Goal: Task Accomplishment & Management: Complete application form

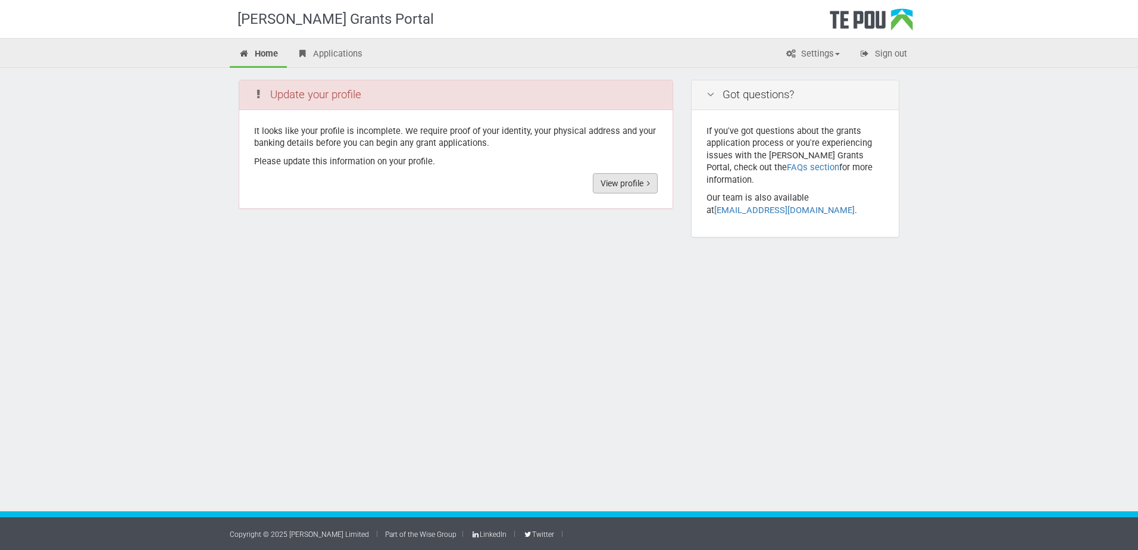
click at [631, 184] on link "View profile" at bounding box center [625, 183] width 65 height 20
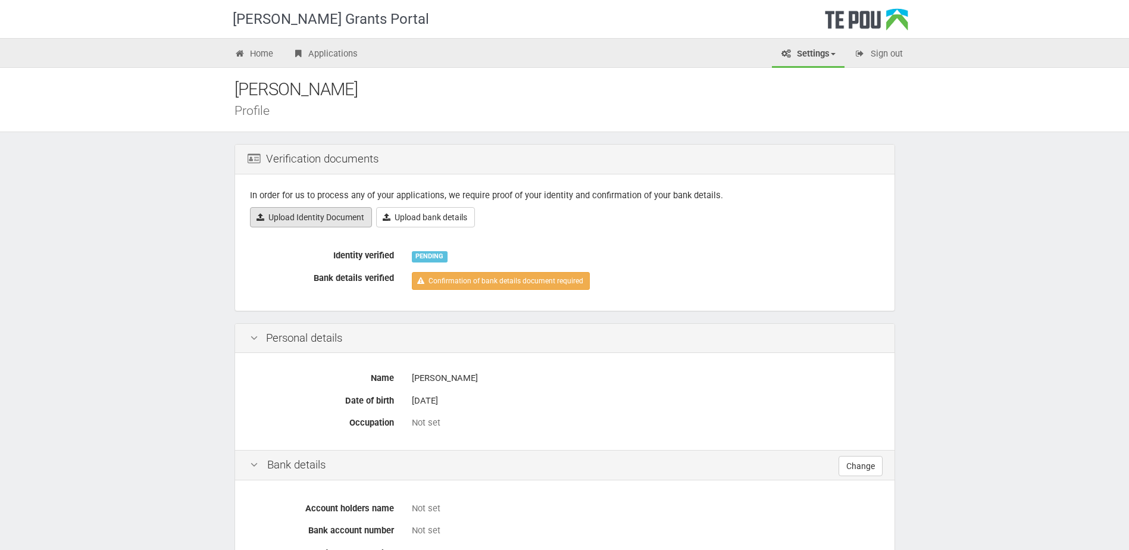
click at [354, 217] on link "Upload Identity Document" at bounding box center [311, 217] width 122 height 20
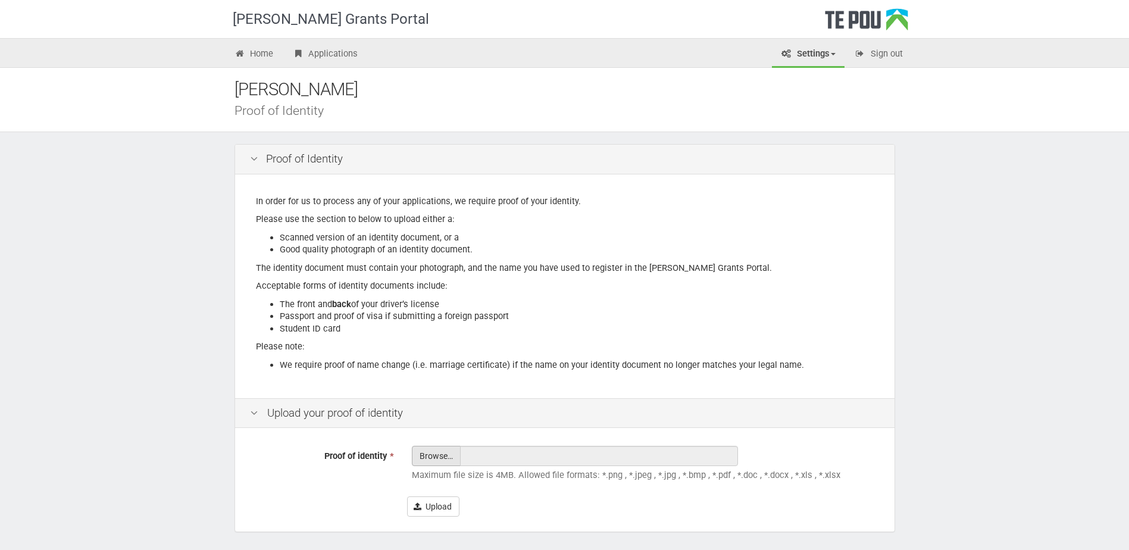
click at [422, 461] on input "Proof of identity *" at bounding box center [437, 489] width 48 height 85
click at [453, 455] on input "Proof of identity *" at bounding box center [437, 489] width 48 height 85
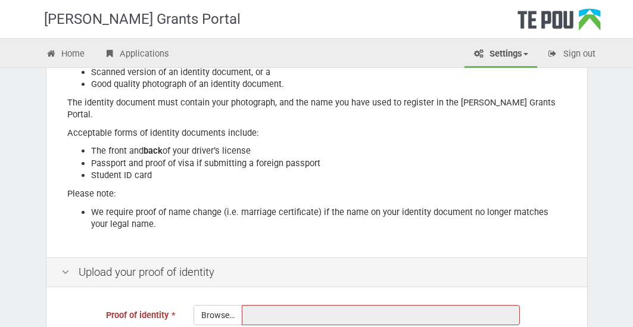
scroll to position [238, 0]
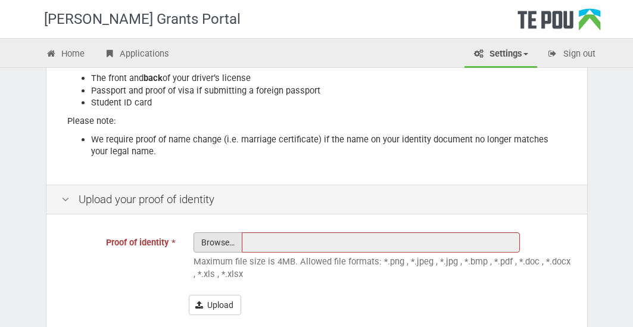
click at [208, 233] on input "Proof of identity *" at bounding box center [218, 275] width 48 height 85
type input "C:\fakepath\Photo ID.pdf"
type input "Photo ID.pdf"
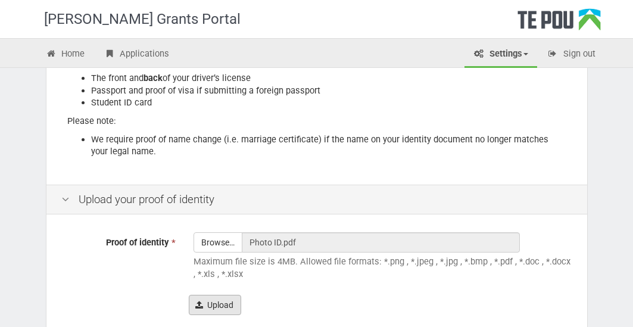
click at [233, 295] on button "Upload" at bounding box center [215, 305] width 52 height 20
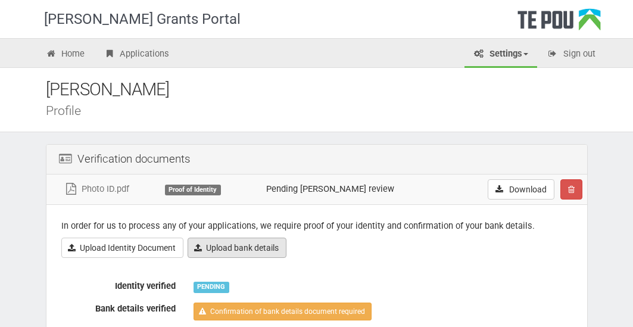
click at [268, 248] on link "Upload bank details" at bounding box center [237, 248] width 99 height 20
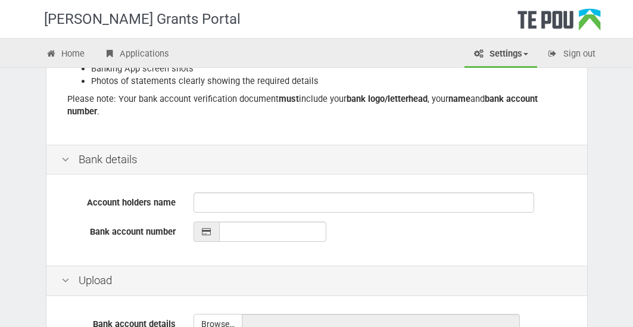
scroll to position [86, 0]
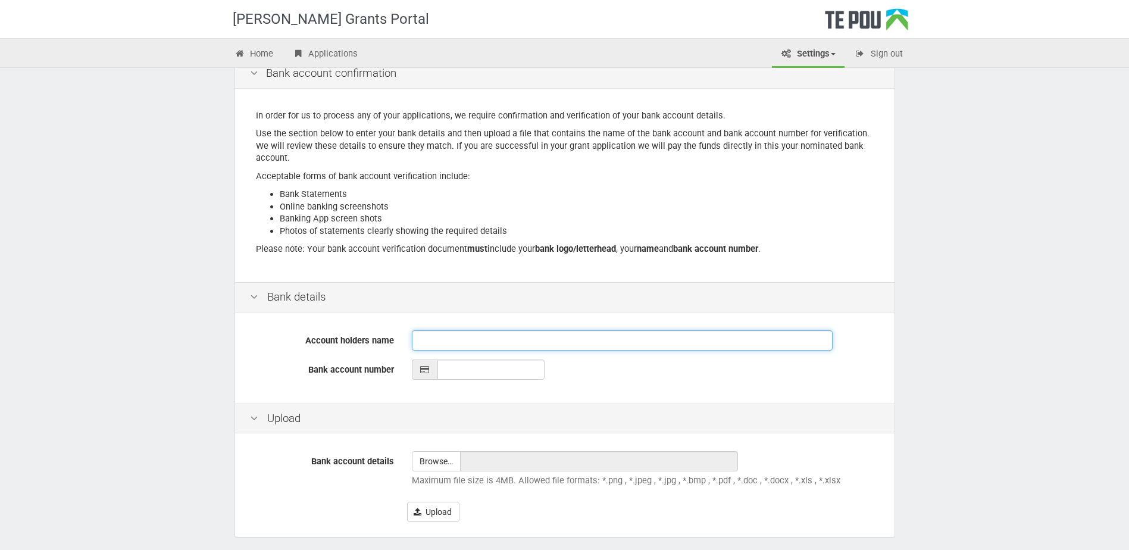
click at [513, 326] on input "Account holders name" at bounding box center [622, 340] width 421 height 20
type input "[PERSON_NAME]"
click at [497, 326] on input "__-____-_______-___" at bounding box center [491, 370] width 107 height 20
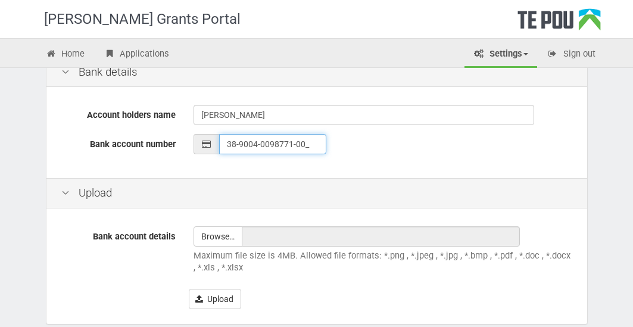
scroll to position [324, 0]
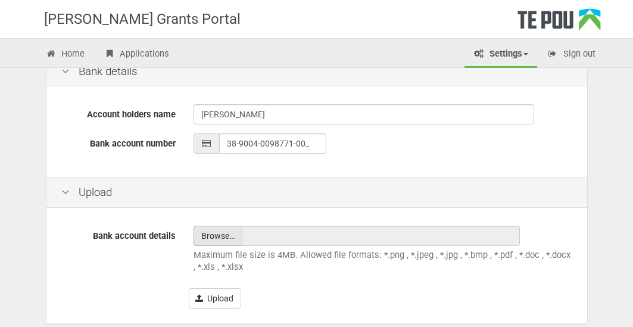
type input "38-9004-0098771-00"
click at [210, 232] on input "file" at bounding box center [218, 235] width 48 height 19
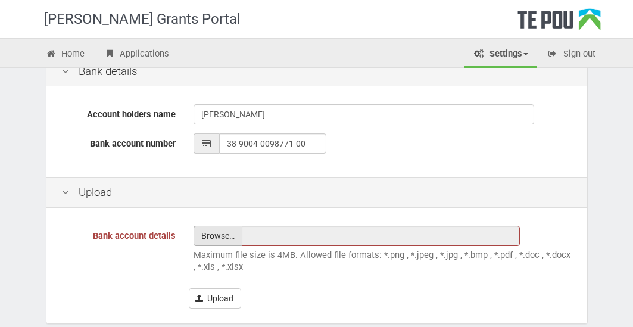
type input "C:\fakepath\Bank details.pdf"
type input "Bank details.pdf"
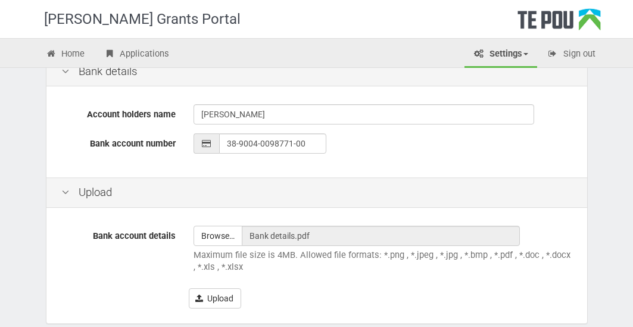
click at [583, 199] on div "Upload" at bounding box center [316, 192] width 541 height 30
click at [230, 307] on button "Upload" at bounding box center [215, 298] width 52 height 20
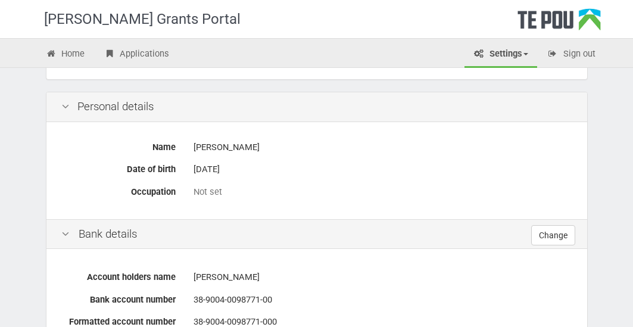
scroll to position [298, 0]
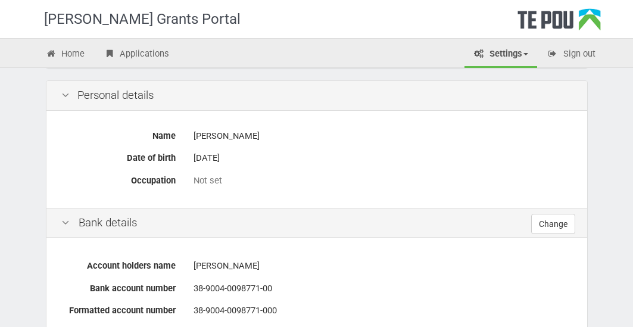
click at [203, 183] on div "Not set" at bounding box center [383, 180] width 379 height 13
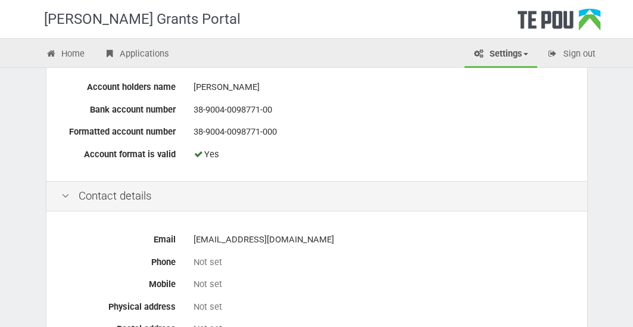
scroll to position [357, 0]
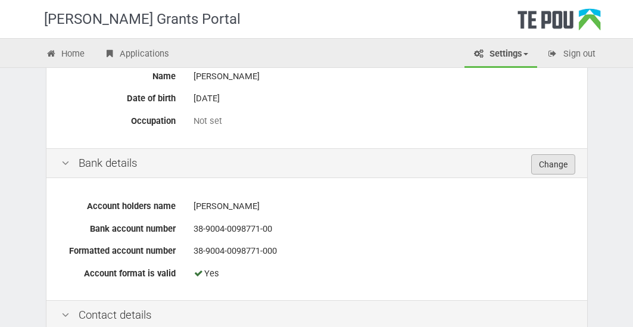
click at [562, 167] on link "Change" at bounding box center [553, 164] width 44 height 20
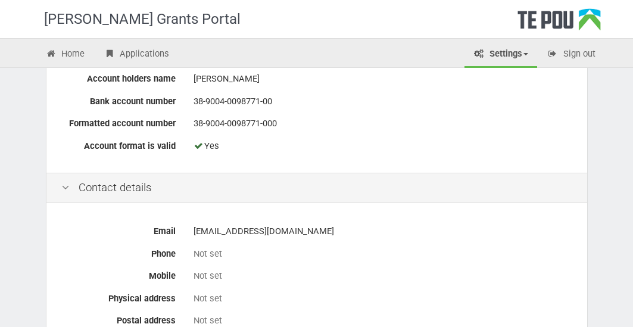
scroll to position [614, 0]
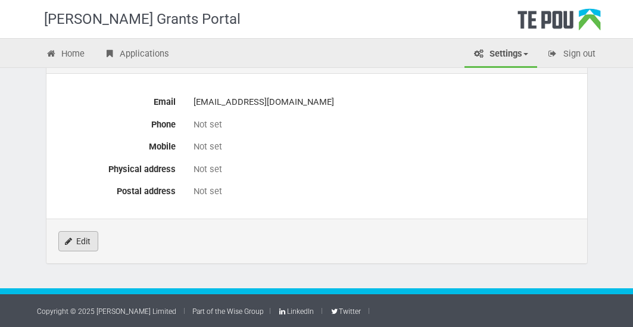
drag, startPoint x: 70, startPoint y: 246, endPoint x: 85, endPoint y: 246, distance: 14.3
click at [69, 246] on link "Edit" at bounding box center [78, 241] width 40 height 20
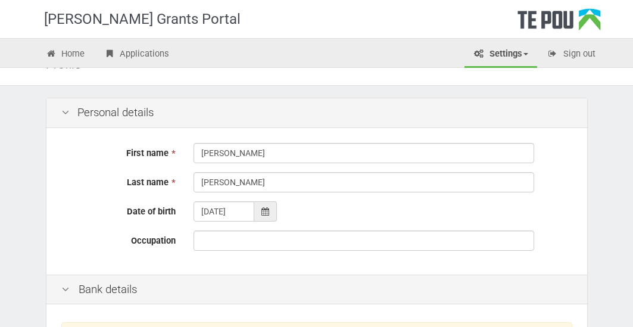
scroll to position [119, 0]
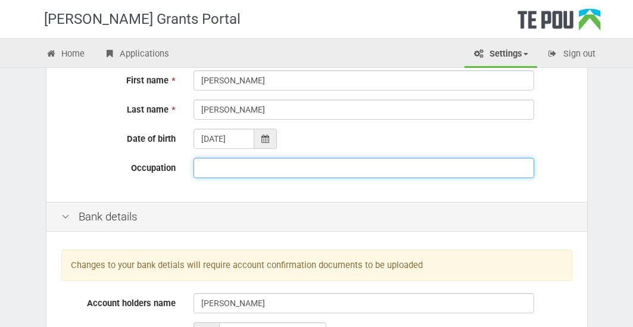
click at [298, 173] on input "Occupation" at bounding box center [364, 168] width 341 height 20
click at [220, 167] on input "Lead Support Worker" at bounding box center [364, 168] width 341 height 20
click at [383, 168] on input "Lead Residential Support Worker" at bounding box center [364, 168] width 341 height 20
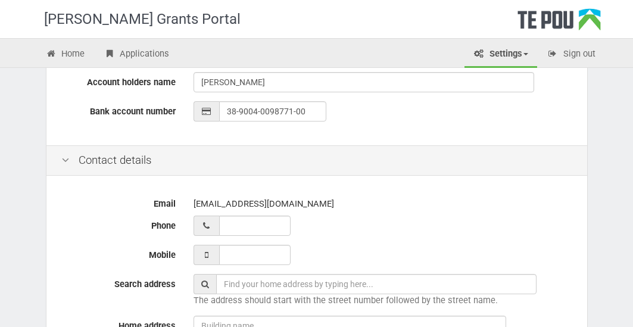
scroll to position [417, 0]
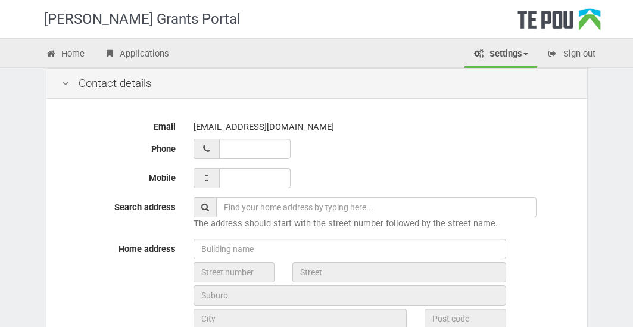
type input "Lead Residential Support Worker"
click at [244, 150] on input "__ ___ ______" at bounding box center [254, 149] width 71 height 20
type input "__ __0 276534"
click at [458, 124] on div "tarshajoyce@gmail.com" at bounding box center [383, 127] width 379 height 21
click at [270, 150] on input "__ ___ ______" at bounding box center [254, 149] width 71 height 20
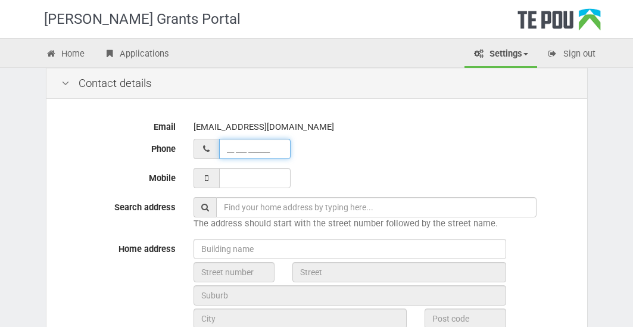
click at [269, 149] on input "__ ___ ______" at bounding box center [254, 149] width 71 height 20
click at [228, 147] on input "__ ___ ______" at bounding box center [254, 149] width 71 height 20
type input "02 102 765349"
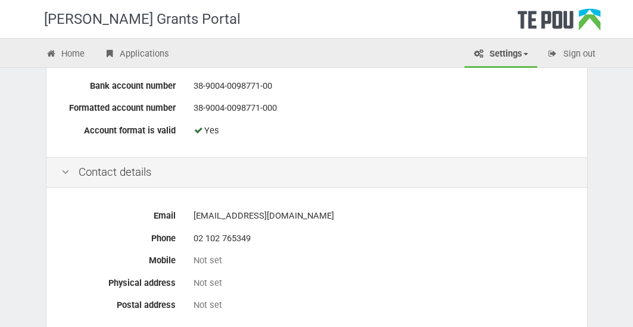
scroll to position [614, 0]
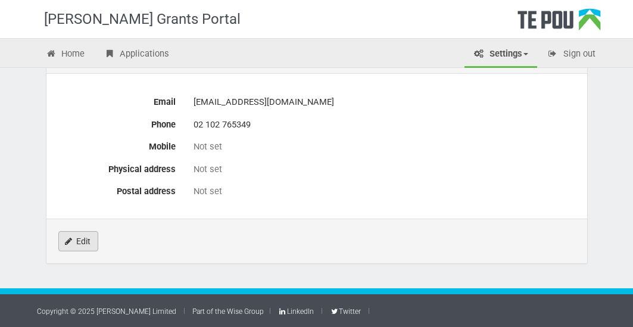
click at [82, 245] on link "Edit" at bounding box center [78, 241] width 40 height 20
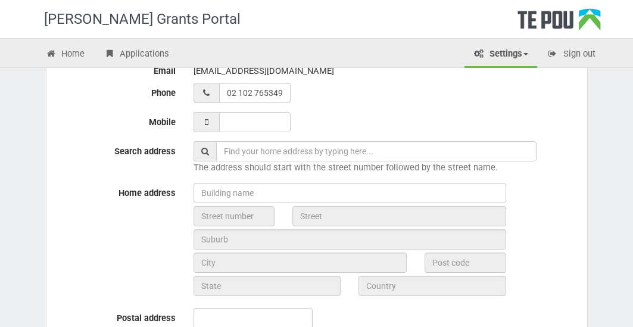
scroll to position [476, 0]
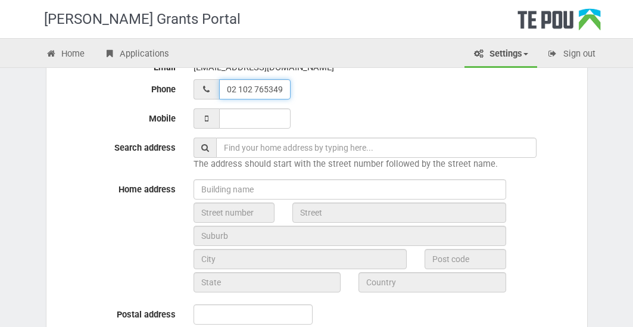
type input "__ ___ ______"
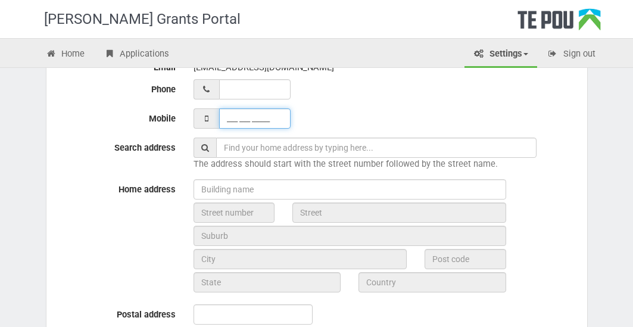
click at [238, 114] on input "___ ___ _____" at bounding box center [254, 118] width 71 height 20
type input "___ 021 02765"
click at [352, 111] on div at bounding box center [383, 118] width 379 height 20
click at [239, 121] on input "___ ___ _____" at bounding box center [254, 118] width 71 height 20
click at [224, 119] on input "___ ___ _____" at bounding box center [254, 118] width 71 height 20
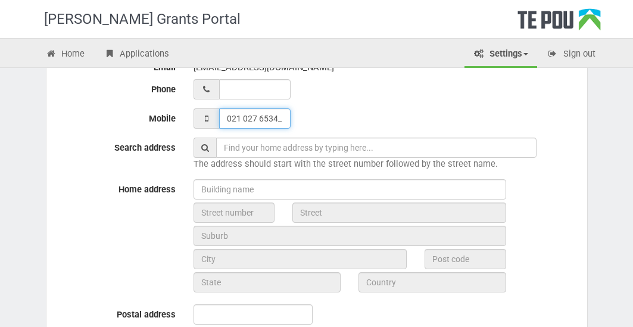
type input "021 027 65349"
click at [332, 120] on div "021 027 65349" at bounding box center [383, 118] width 379 height 20
drag, startPoint x: 311, startPoint y: 142, endPoint x: 317, endPoint y: 145, distance: 6.4
click at [311, 142] on input "text" at bounding box center [376, 148] width 320 height 20
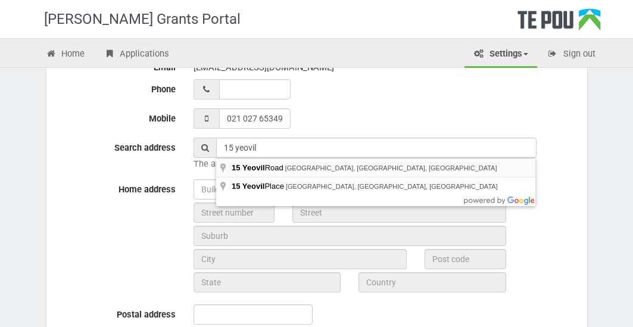
type input "15 Yeovil Road, Te Atatū Peninsula, Auckland, New Zealand"
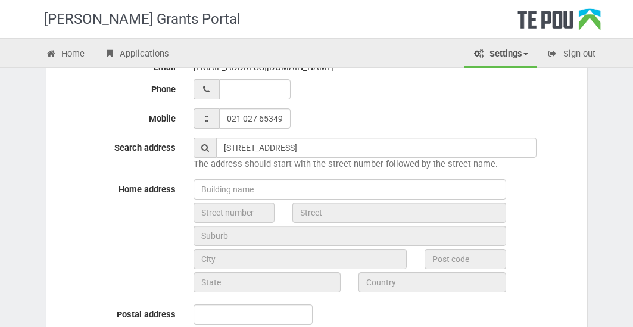
type input "15"
type input "Yeovil Road"
type input "Auckland"
type input "0610"
type input "Auckland"
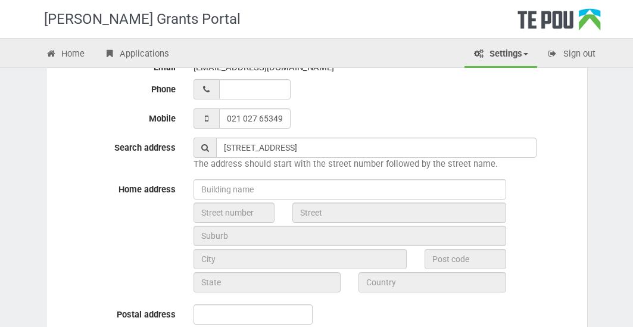
type input "New Zealand"
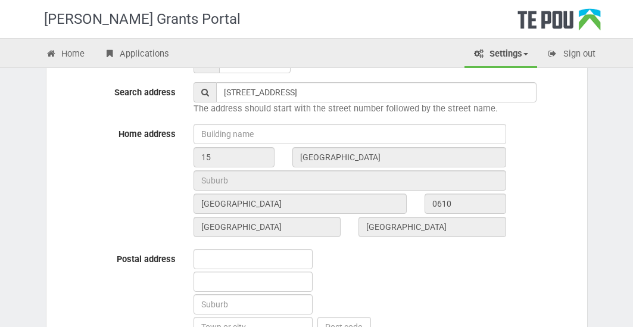
scroll to position [595, 0]
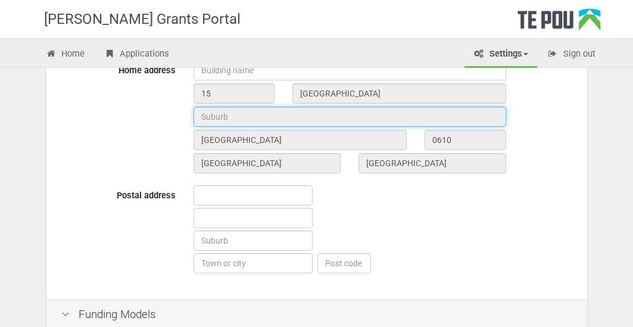
click at [249, 116] on input "text" at bounding box center [350, 117] width 313 height 20
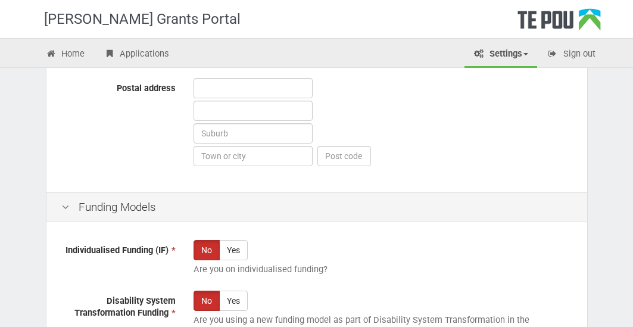
scroll to position [554, 0]
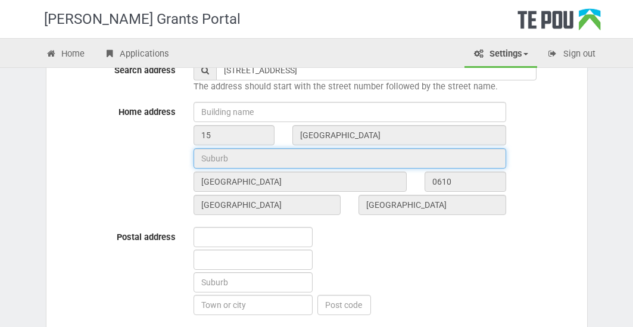
click at [227, 158] on input "text" at bounding box center [350, 158] width 313 height 20
click at [257, 158] on input "text" at bounding box center [350, 158] width 313 height 20
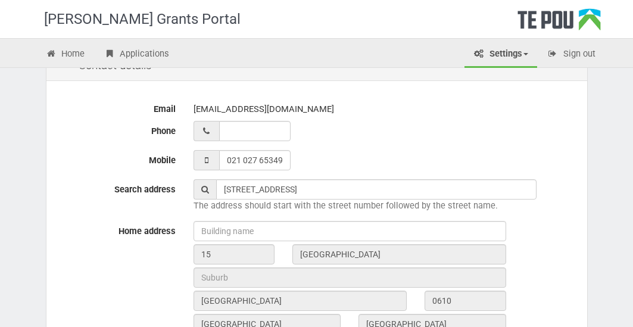
drag, startPoint x: 548, startPoint y: 225, endPoint x: 542, endPoint y: 227, distance: 6.2
click at [546, 224] on div at bounding box center [383, 231] width 397 height 20
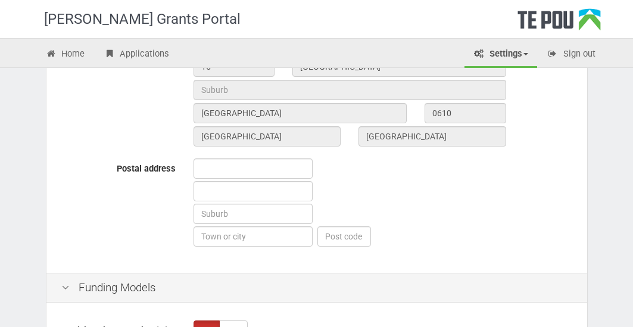
scroll to position [554, 0]
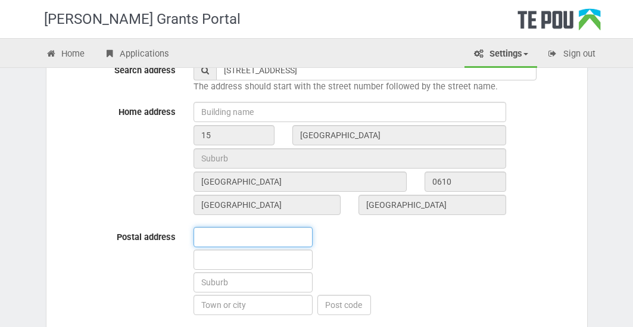
click at [245, 232] on input "text" at bounding box center [253, 237] width 119 height 20
click at [504, 266] on div at bounding box center [383, 272] width 397 height 91
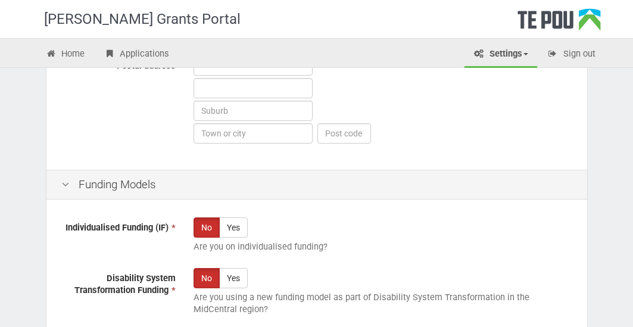
scroll to position [732, 0]
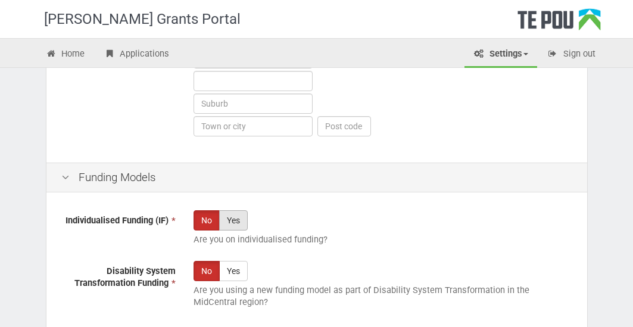
click at [240, 224] on label "Yes" at bounding box center [233, 220] width 29 height 20
radio input "true"
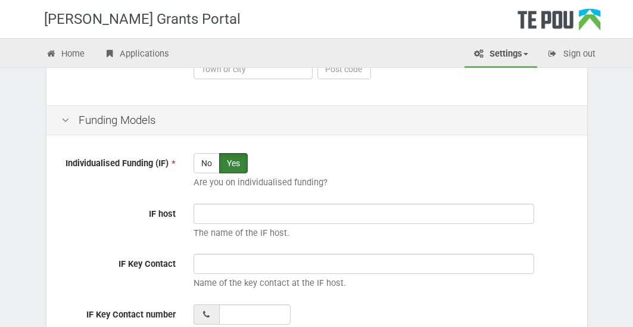
scroll to position [851, 0]
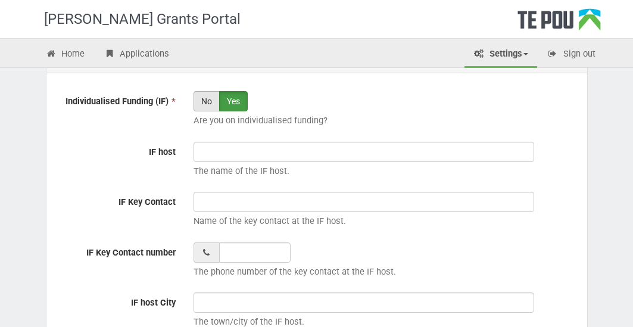
click at [211, 96] on label "No" at bounding box center [207, 101] width 26 height 20
radio input "true"
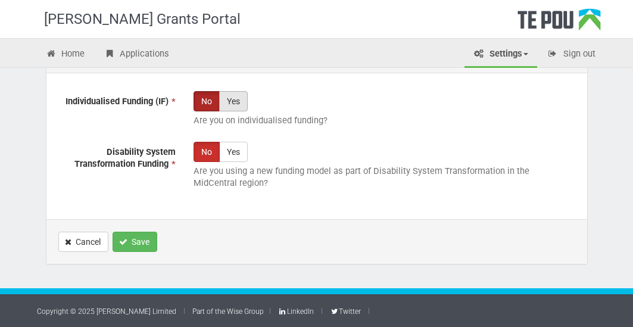
click at [236, 99] on label "Yes" at bounding box center [233, 101] width 29 height 20
radio input "true"
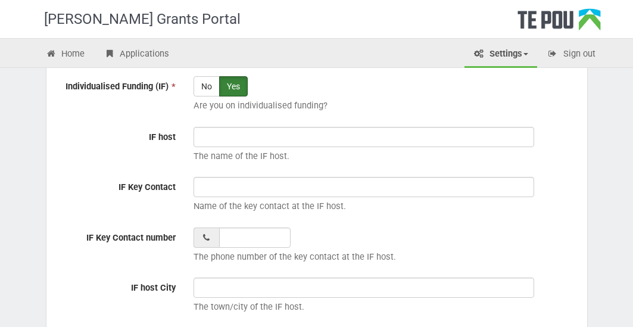
scroll to position [874, 0]
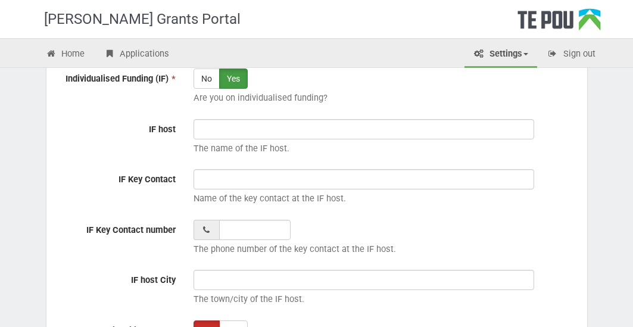
drag, startPoint x: 201, startPoint y: 80, endPoint x: 296, endPoint y: 108, distance: 98.7
click at [202, 81] on label "No" at bounding box center [207, 78] width 26 height 20
radio input "true"
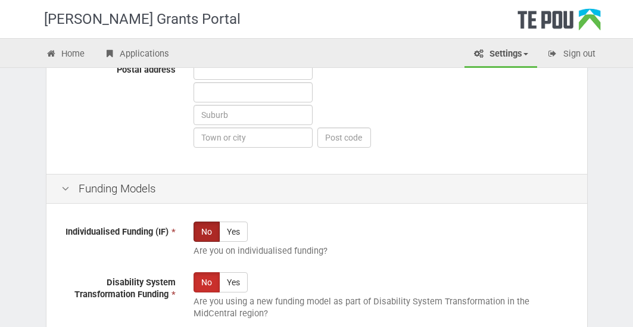
scroll to position [834, 0]
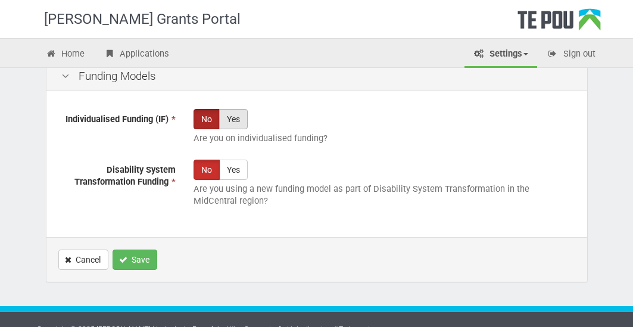
click at [236, 117] on label "Yes" at bounding box center [233, 119] width 29 height 20
radio input "true"
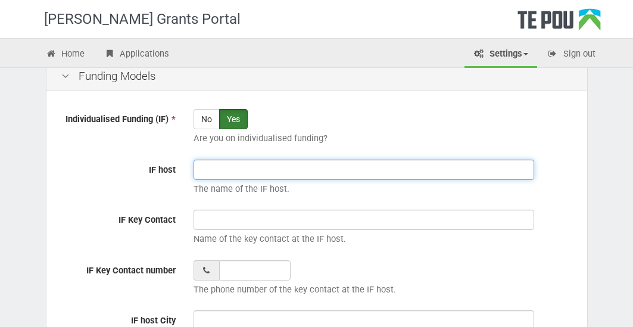
drag, startPoint x: 233, startPoint y: 173, endPoint x: 379, endPoint y: 176, distance: 145.3
click at [236, 173] on input "IF host" at bounding box center [364, 170] width 341 height 20
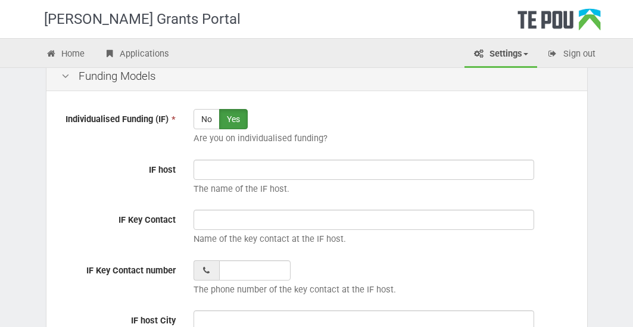
click at [488, 115] on div "No Yes Are you on individualised funding?" at bounding box center [383, 130] width 397 height 42
click at [206, 124] on label "No" at bounding box center [207, 119] width 26 height 20
radio input "true"
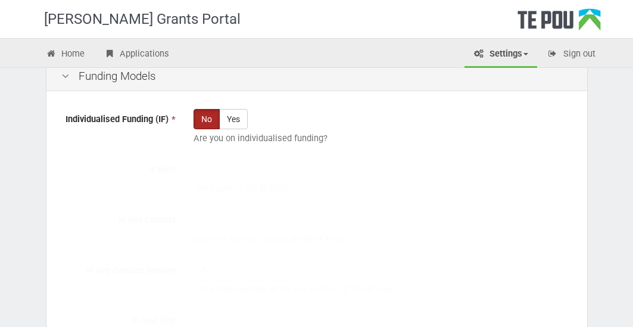
scroll to position [851, 0]
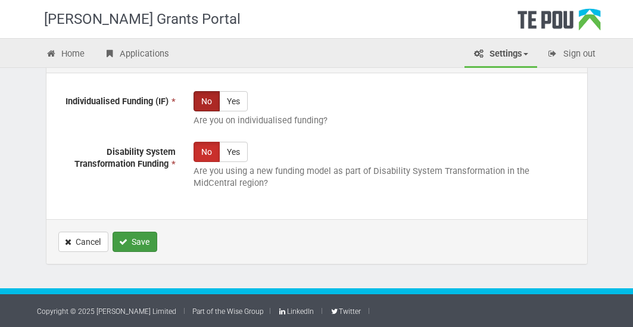
click at [148, 239] on button "Save" at bounding box center [135, 242] width 45 height 20
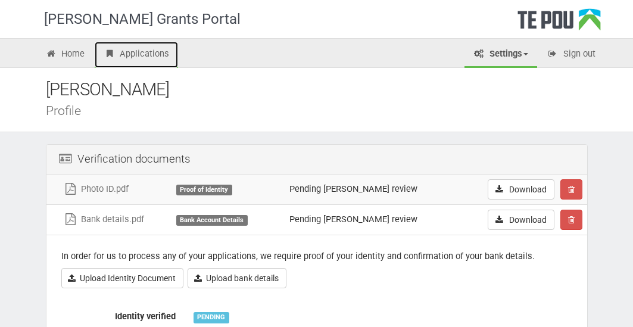
click at [161, 55] on link "Applications" at bounding box center [136, 55] width 83 height 26
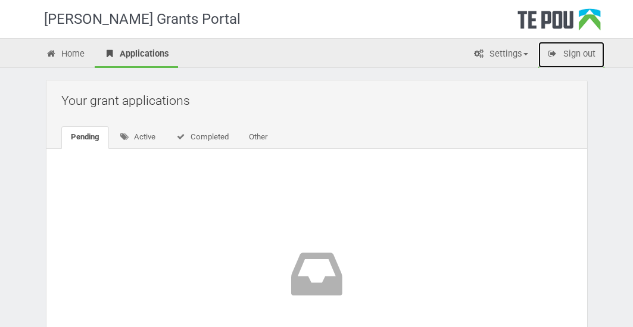
click at [577, 57] on link "Sign out" at bounding box center [571, 55] width 66 height 26
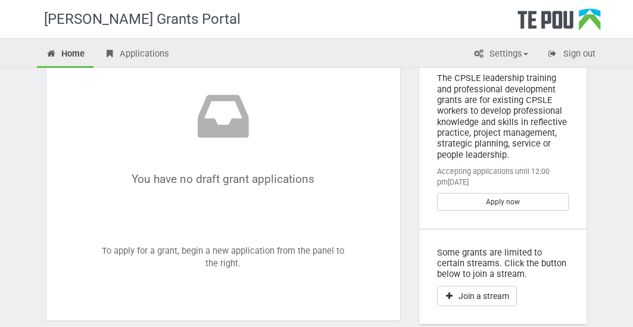
scroll to position [60, 0]
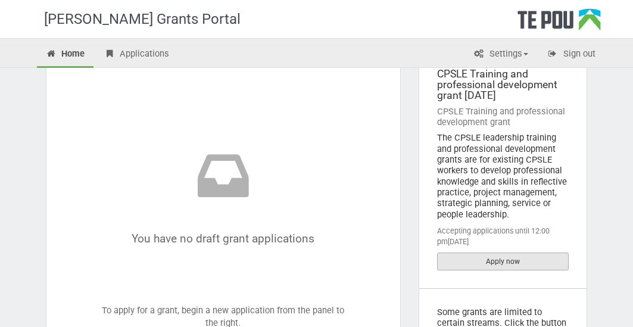
click at [532, 264] on link "Apply now" at bounding box center [503, 261] width 132 height 18
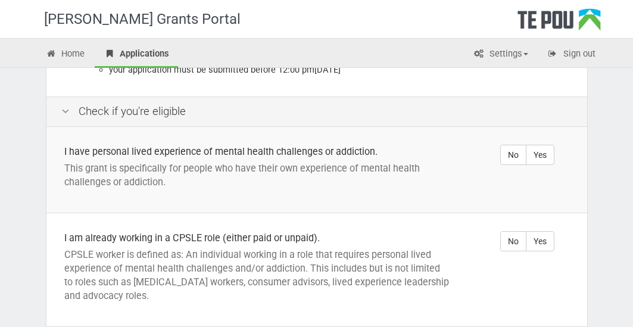
scroll to position [238, 0]
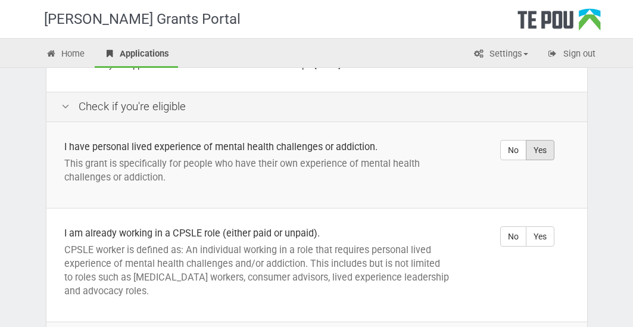
click at [536, 146] on label "Yes" at bounding box center [540, 150] width 29 height 20
radio input "true"
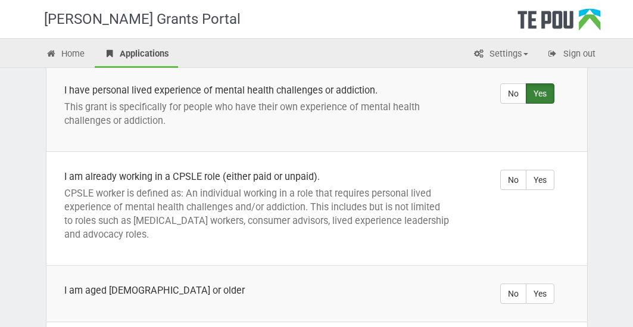
scroll to position [357, 0]
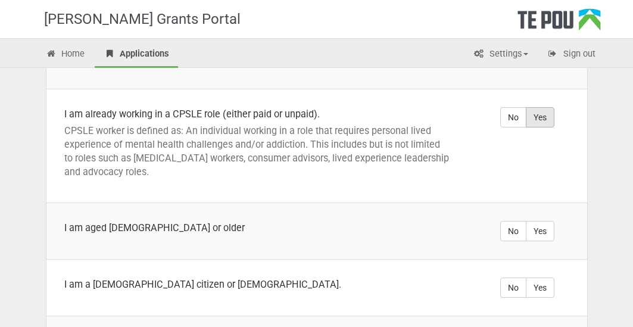
click at [541, 118] on label "Yes" at bounding box center [540, 117] width 29 height 20
radio input "true"
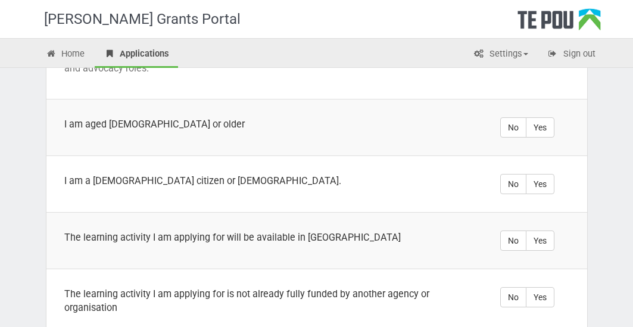
scroll to position [476, 0]
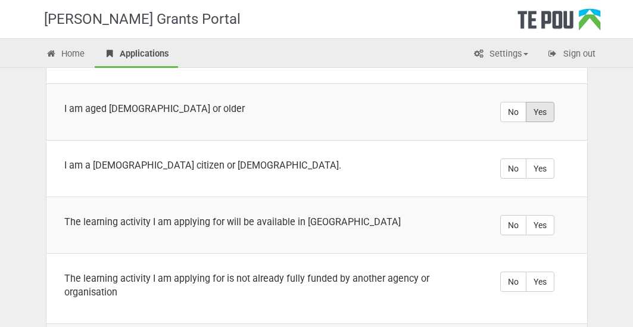
click at [543, 110] on label "Yes" at bounding box center [540, 112] width 29 height 20
radio input "true"
click at [542, 167] on label "Yes" at bounding box center [540, 168] width 29 height 20
radio input "true"
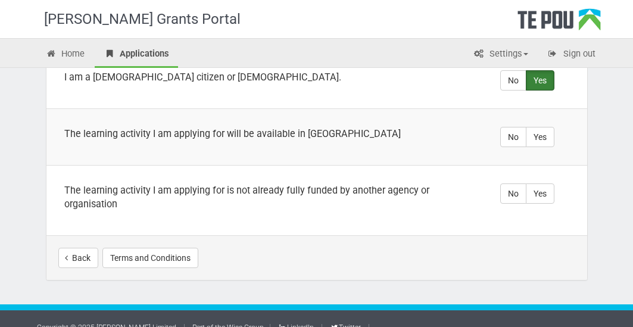
scroll to position [581, 0]
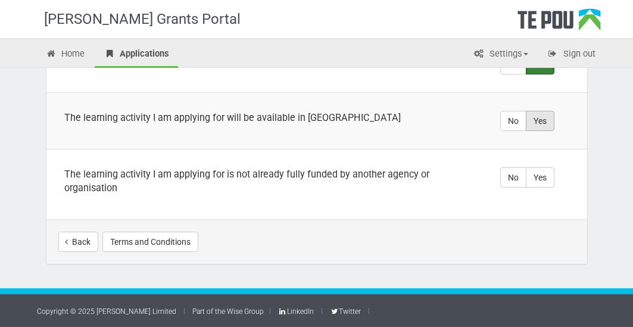
click at [542, 128] on label "Yes" at bounding box center [540, 121] width 29 height 20
radio input "true"
click at [550, 179] on label "Yes" at bounding box center [540, 177] width 29 height 20
radio input "true"
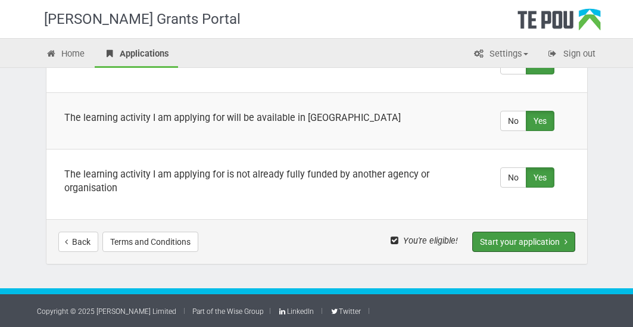
drag, startPoint x: 532, startPoint y: 236, endPoint x: 556, endPoint y: 260, distance: 33.7
click at [533, 236] on button "Start your application" at bounding box center [523, 242] width 103 height 20
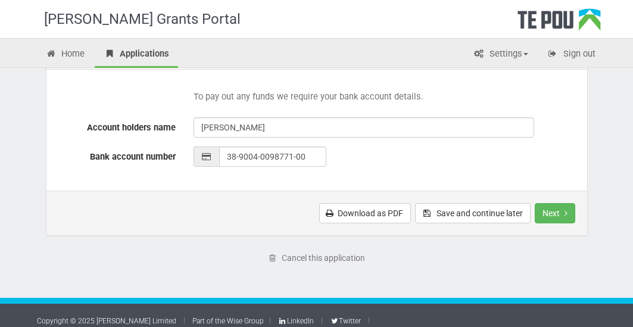
scroll to position [612, 0]
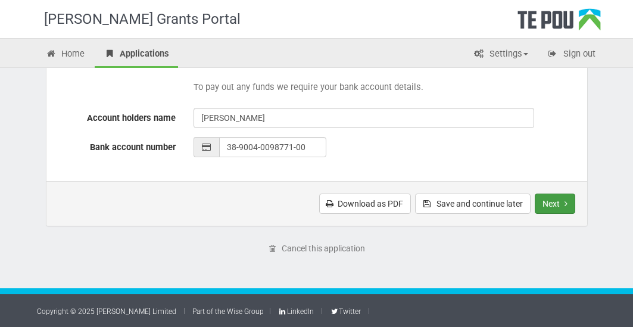
click at [560, 200] on button "Next" at bounding box center [555, 204] width 40 height 20
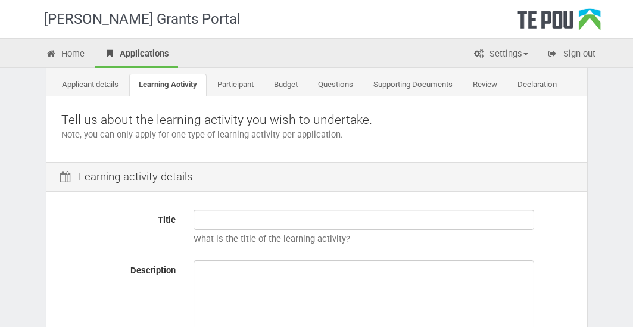
scroll to position [119, 0]
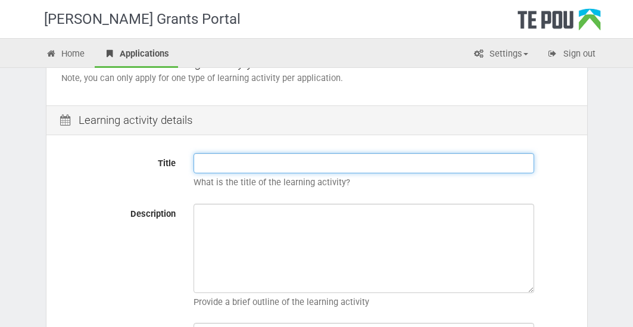
click at [319, 167] on input "Title" at bounding box center [364, 163] width 341 height 20
click at [322, 160] on input "Title" at bounding box center [364, 163] width 341 height 20
type input "T"
click at [291, 168] on input "Title" at bounding box center [364, 163] width 341 height 20
click at [291, 165] on input "Title" at bounding box center [364, 163] width 341 height 20
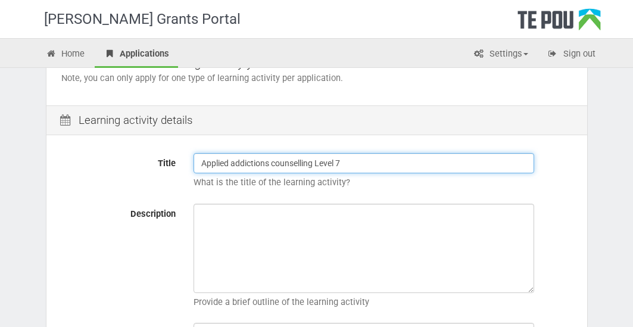
type input "Applied addictions counselling Level 7"
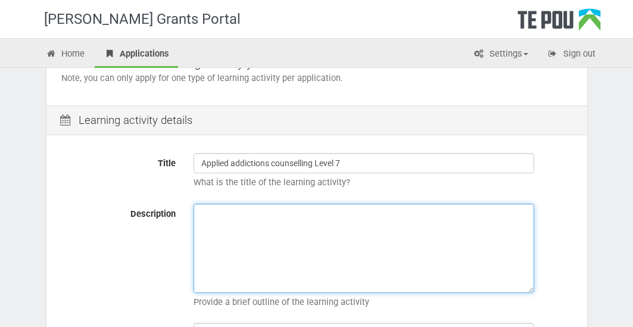
click at [249, 232] on textarea "Description" at bounding box center [364, 248] width 341 height 89
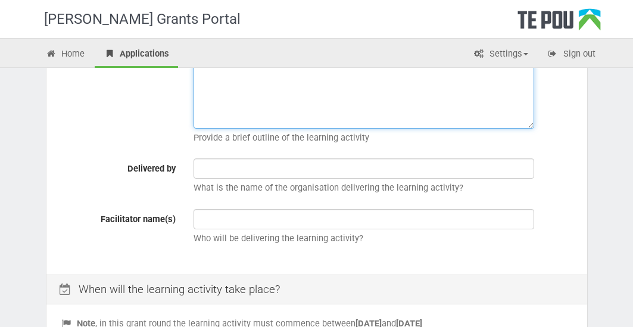
scroll to position [298, 0]
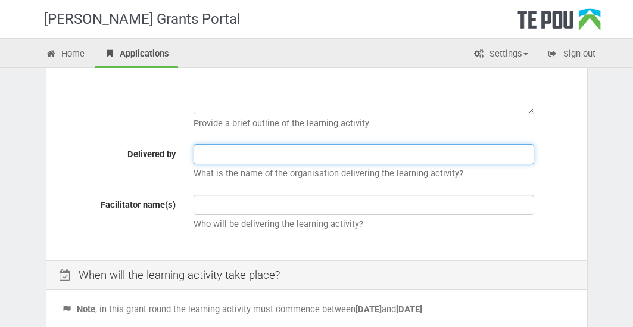
click at [237, 155] on input "text" at bounding box center [364, 154] width 341 height 20
type input "M"
type input "Te Taketake - [GEOGRAPHIC_DATA]"
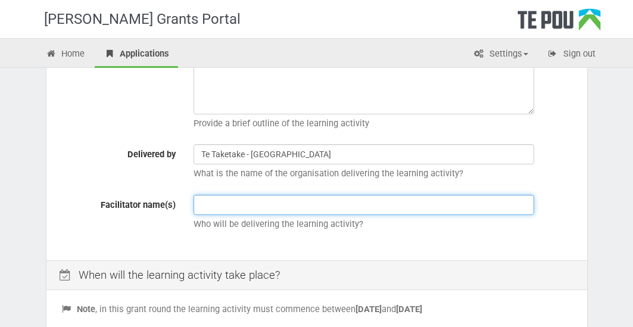
click at [235, 204] on input "text" at bounding box center [364, 205] width 341 height 20
type input "H"
click at [211, 203] on input "text" at bounding box center [364, 205] width 341 height 20
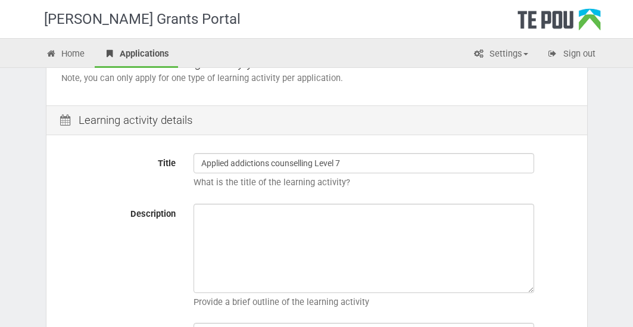
type input "[PERSON_NAME]"
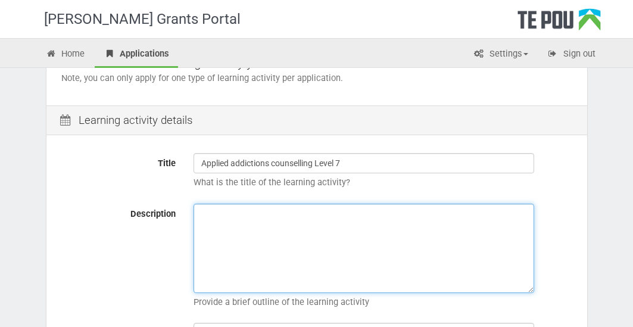
click at [255, 220] on textarea "Description" at bounding box center [364, 248] width 341 height 89
